Goal: Task Accomplishment & Management: Use online tool/utility

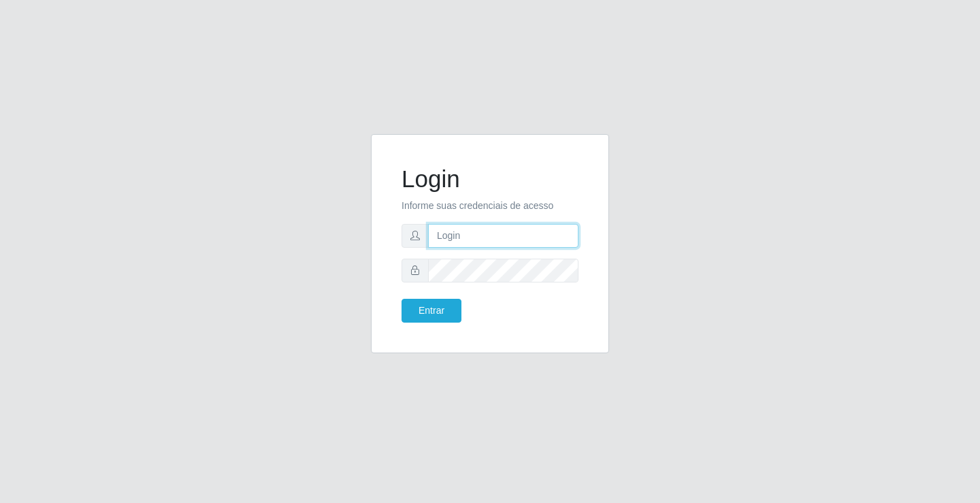
drag, startPoint x: 0, startPoint y: 0, endPoint x: 441, endPoint y: 243, distance: 503.6
click at [441, 243] on input "text" at bounding box center [503, 236] width 150 height 24
type input "ediane@ideal"
click at [402, 299] on button "Entrar" at bounding box center [432, 311] width 60 height 24
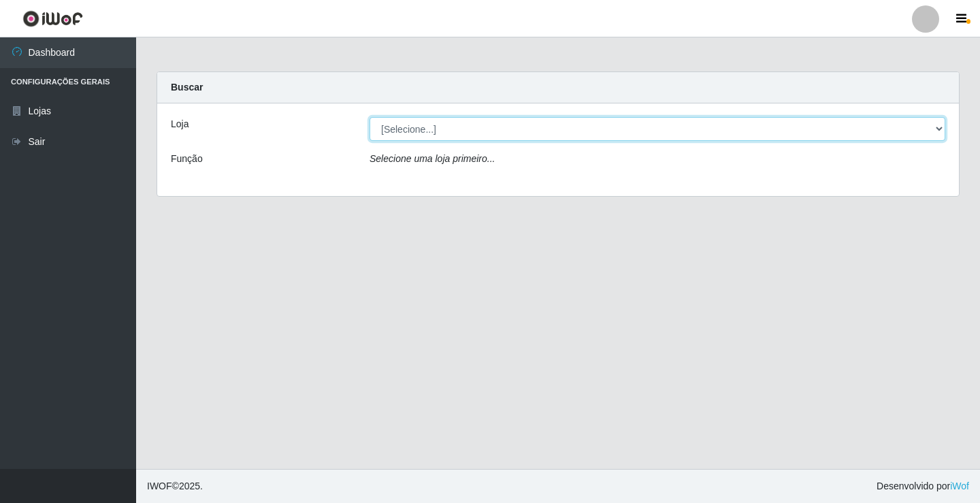
click at [398, 127] on select "[Selecione...] Ideal - Conceição" at bounding box center [658, 129] width 576 height 24
select select "231"
click at [370, 117] on select "[Selecione...] Ideal - Conceição" at bounding box center [658, 129] width 576 height 24
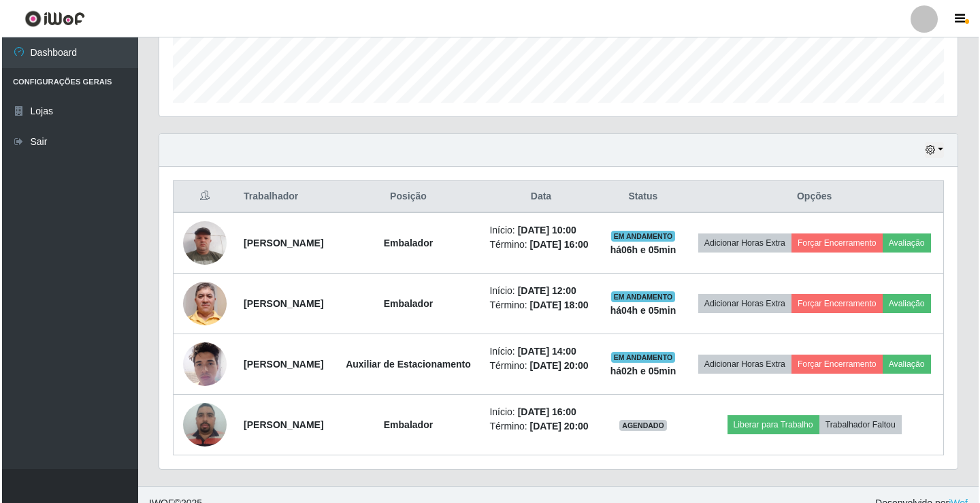
scroll to position [408, 0]
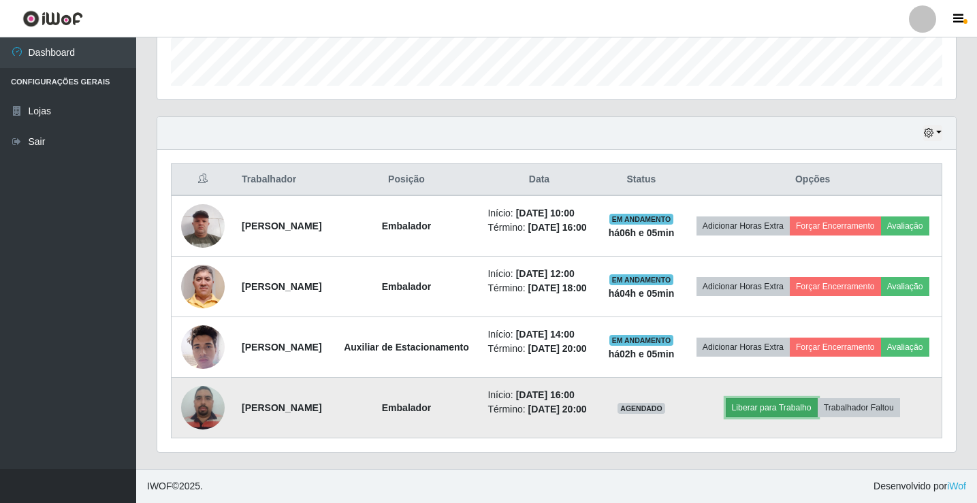
click at [790, 417] on button "Liberar para Trabalho" at bounding box center [772, 407] width 92 height 19
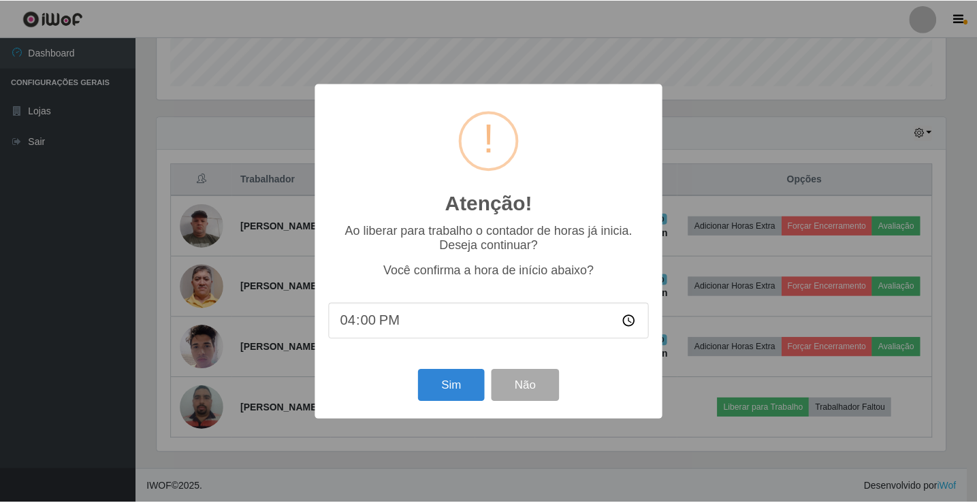
scroll to position [282, 792]
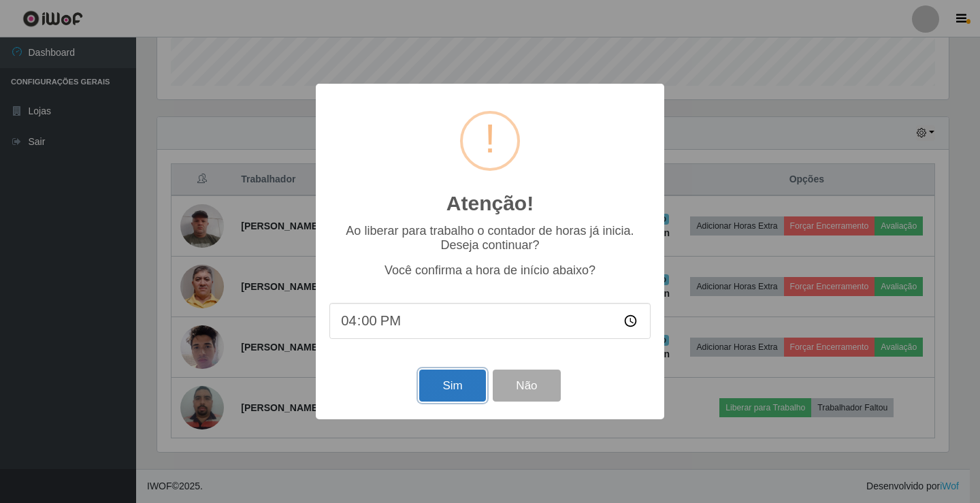
click at [446, 382] on button "Sim" at bounding box center [452, 386] width 66 height 32
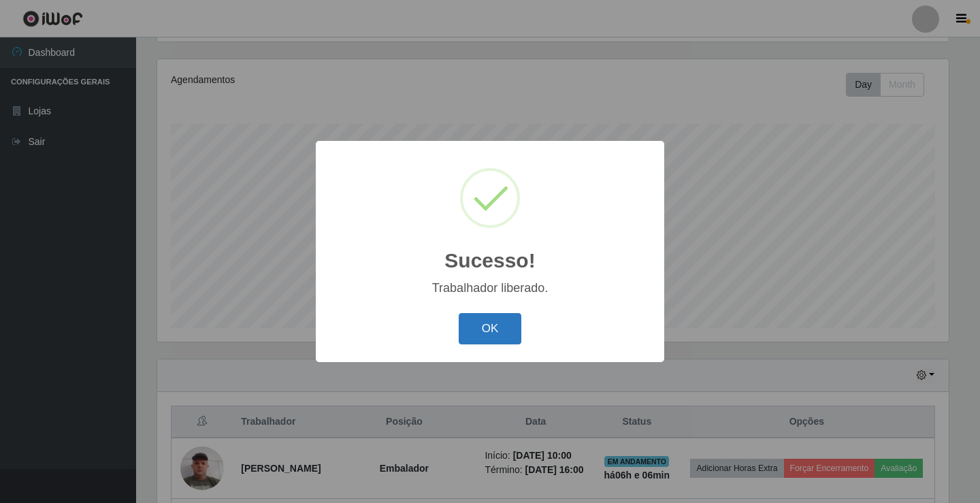
click at [483, 321] on button "OK" at bounding box center [490, 329] width 63 height 32
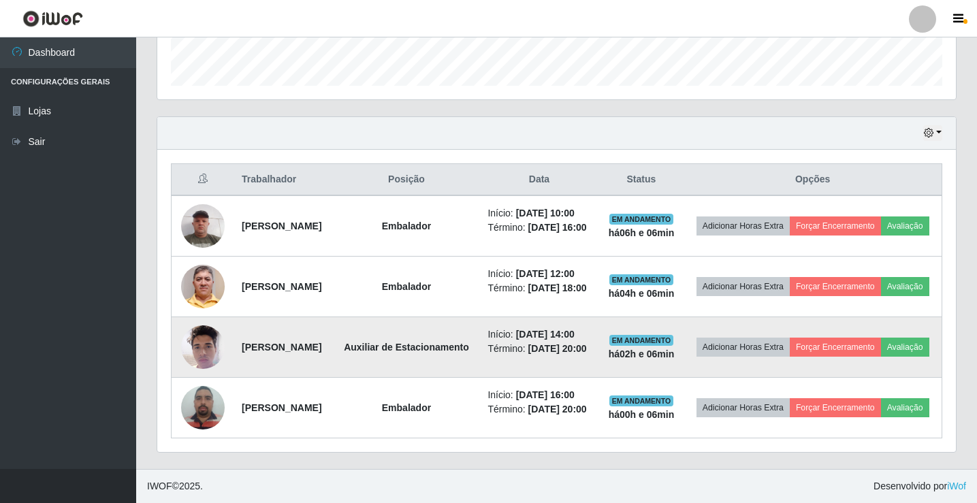
scroll to position [442, 0]
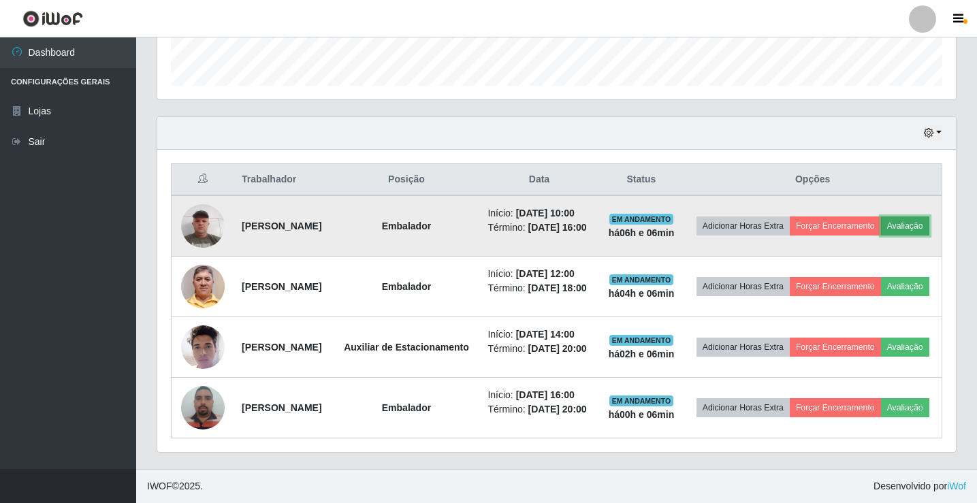
click at [881, 216] on button "Avaliação" at bounding box center [905, 225] width 48 height 19
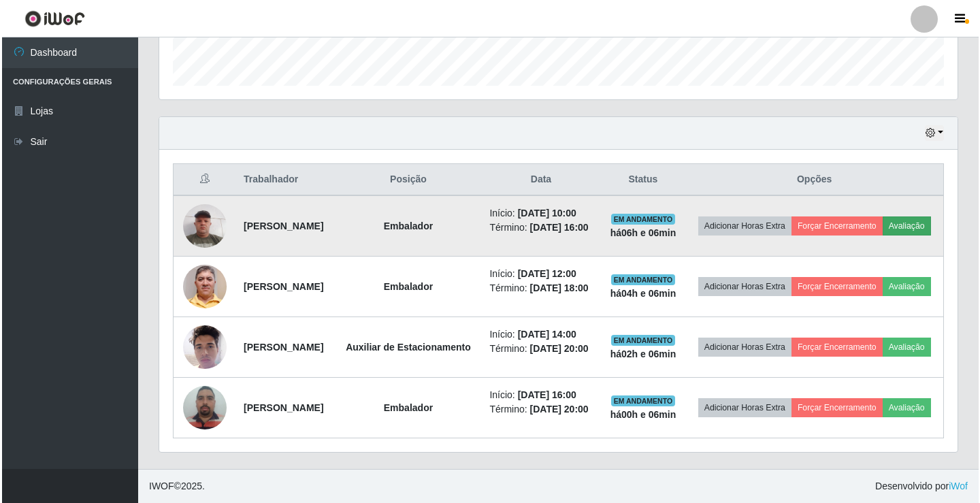
scroll to position [282, 792]
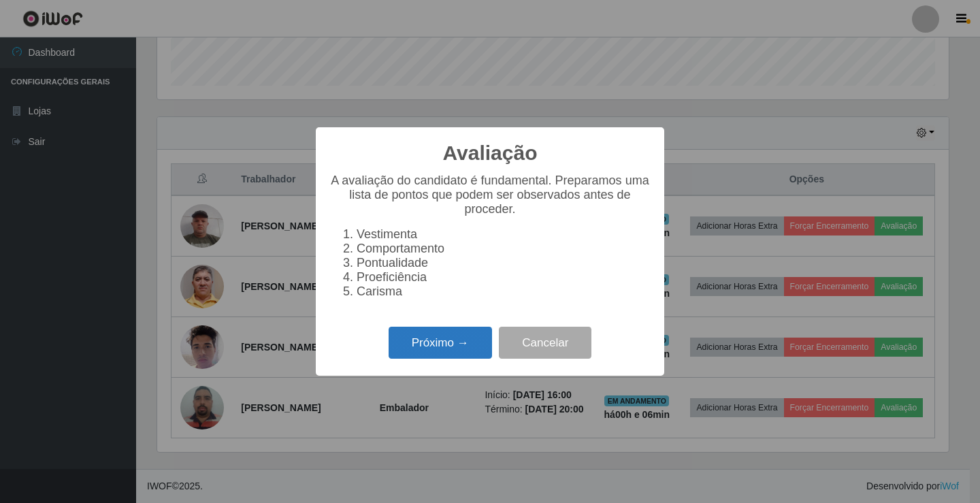
click at [465, 359] on button "Próximo →" at bounding box center [440, 343] width 103 height 32
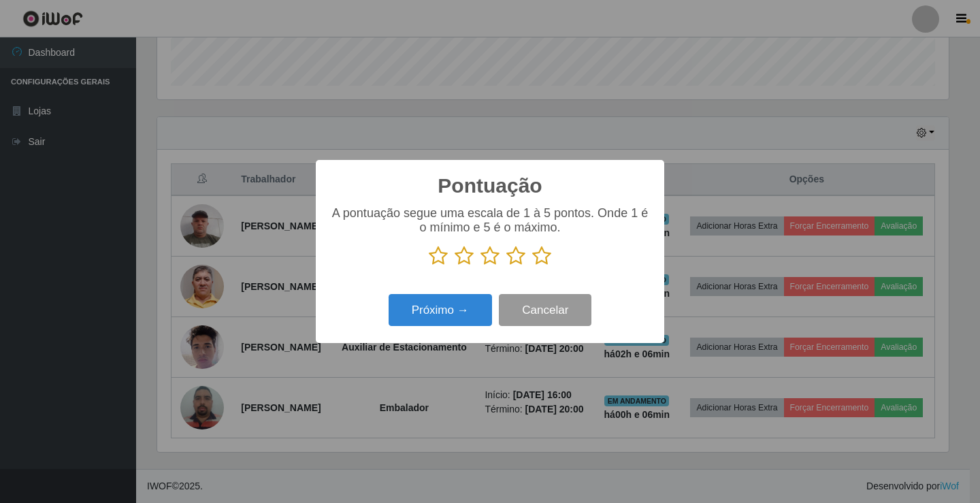
scroll to position [680407, 679898]
click at [545, 259] on icon at bounding box center [541, 256] width 19 height 20
click at [532, 266] on input "radio" at bounding box center [532, 266] width 0 height 0
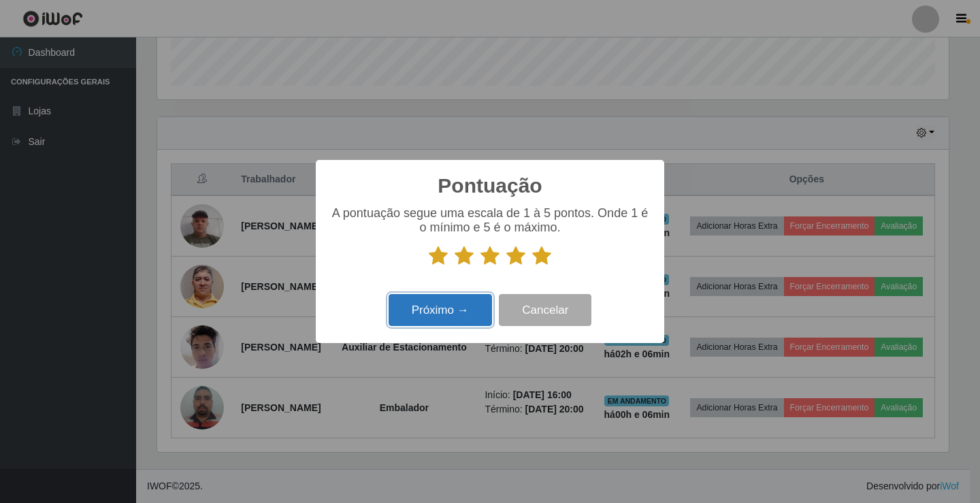
click at [480, 302] on button "Próximo →" at bounding box center [440, 310] width 103 height 32
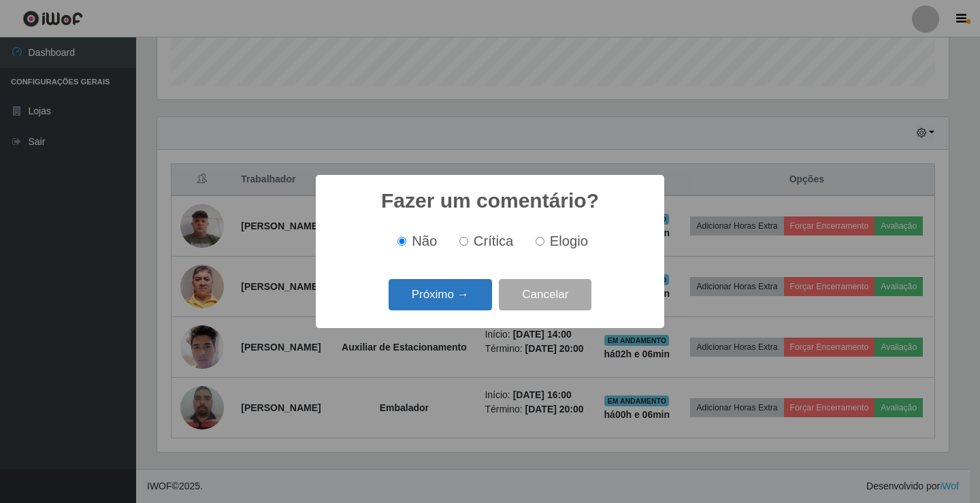
click at [475, 299] on button "Próximo →" at bounding box center [440, 295] width 103 height 32
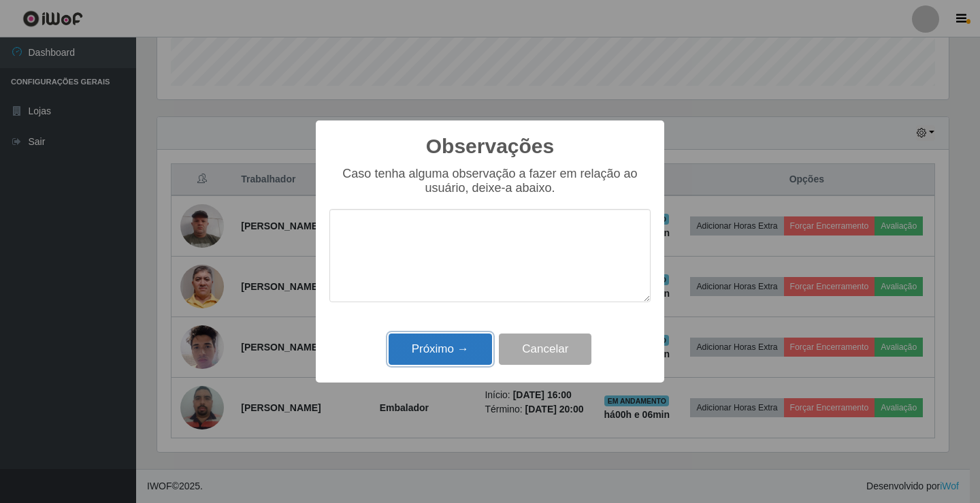
click at [443, 353] on button "Próximo →" at bounding box center [440, 350] width 103 height 32
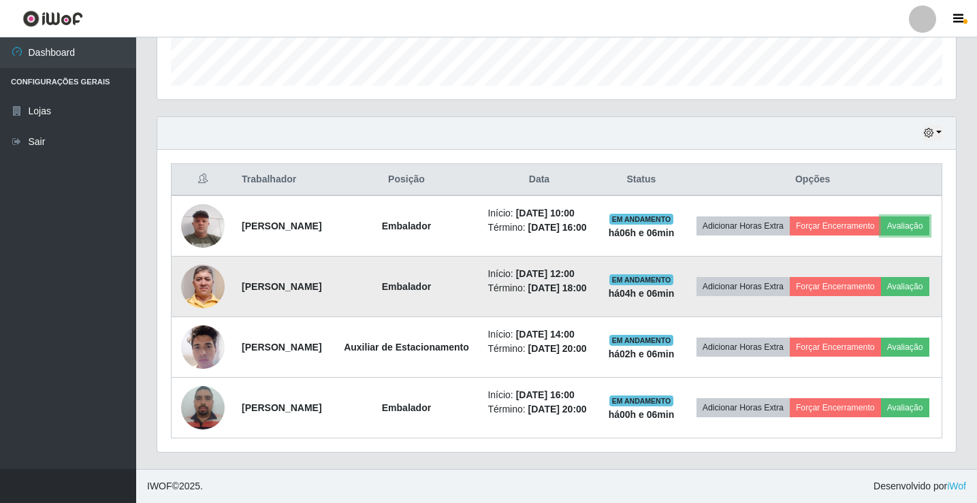
scroll to position [282, 798]
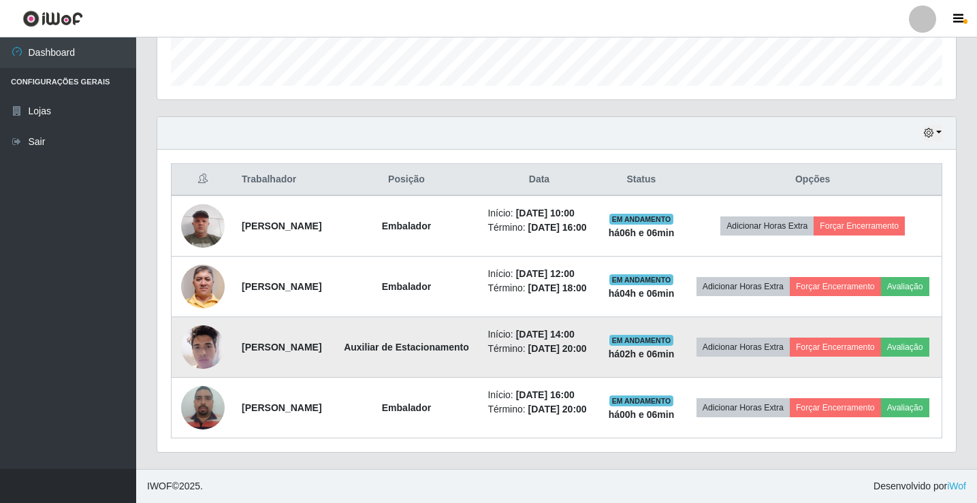
click at [211, 331] on img at bounding box center [203, 347] width 44 height 58
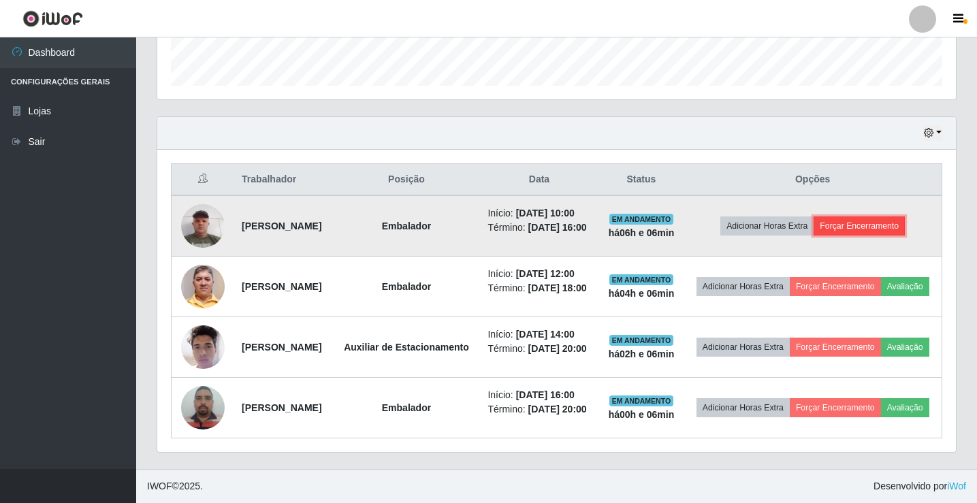
click at [872, 216] on button "Forçar Encerramento" at bounding box center [858, 225] width 91 height 19
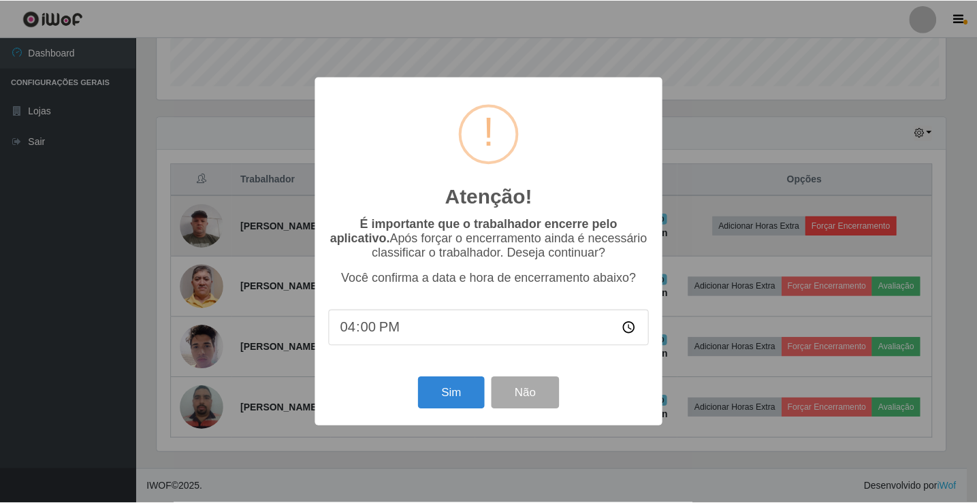
scroll to position [282, 792]
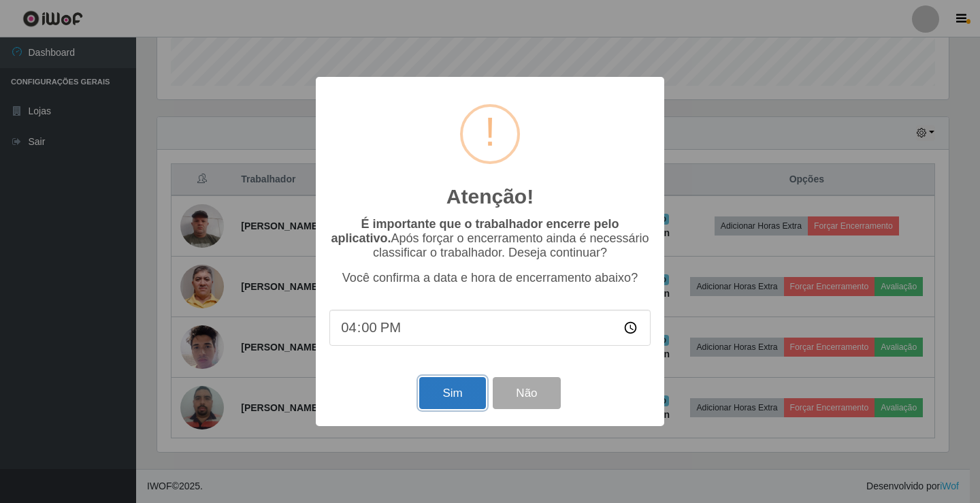
click at [454, 400] on button "Sim" at bounding box center [452, 393] width 66 height 32
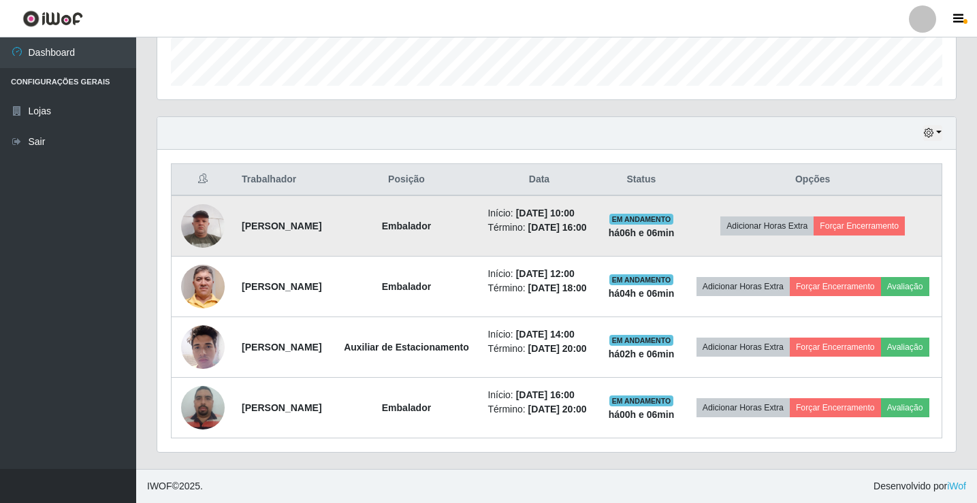
scroll to position [0, 0]
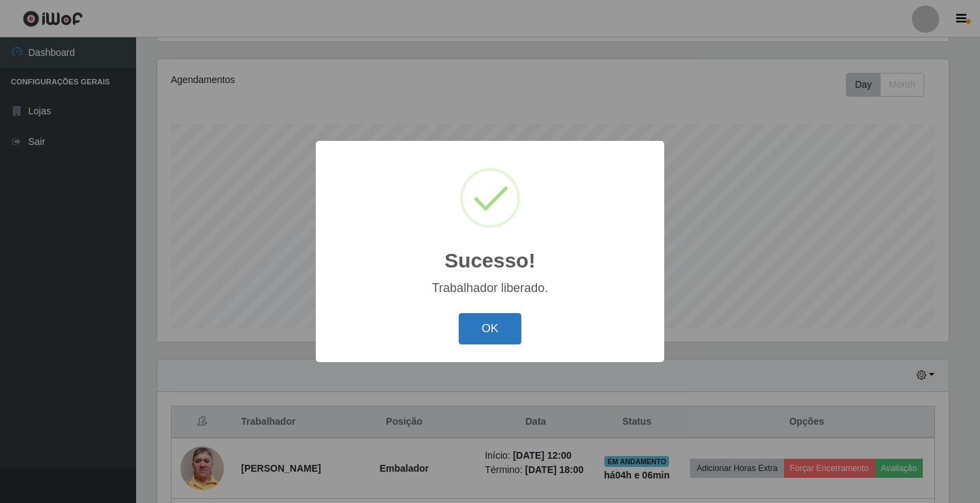
click at [485, 331] on button "OK" at bounding box center [490, 329] width 63 height 32
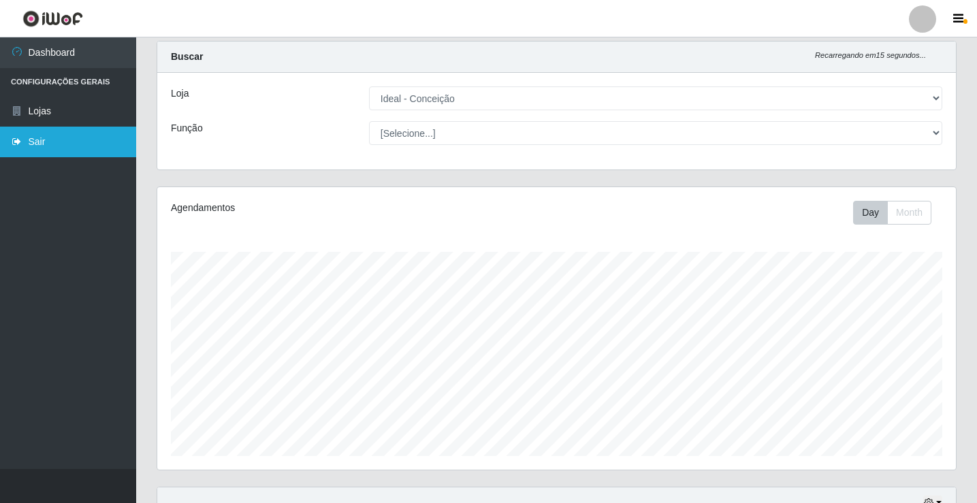
click at [26, 146] on link "Sair" at bounding box center [68, 142] width 136 height 31
